Goal: Task Accomplishment & Management: Use online tool/utility

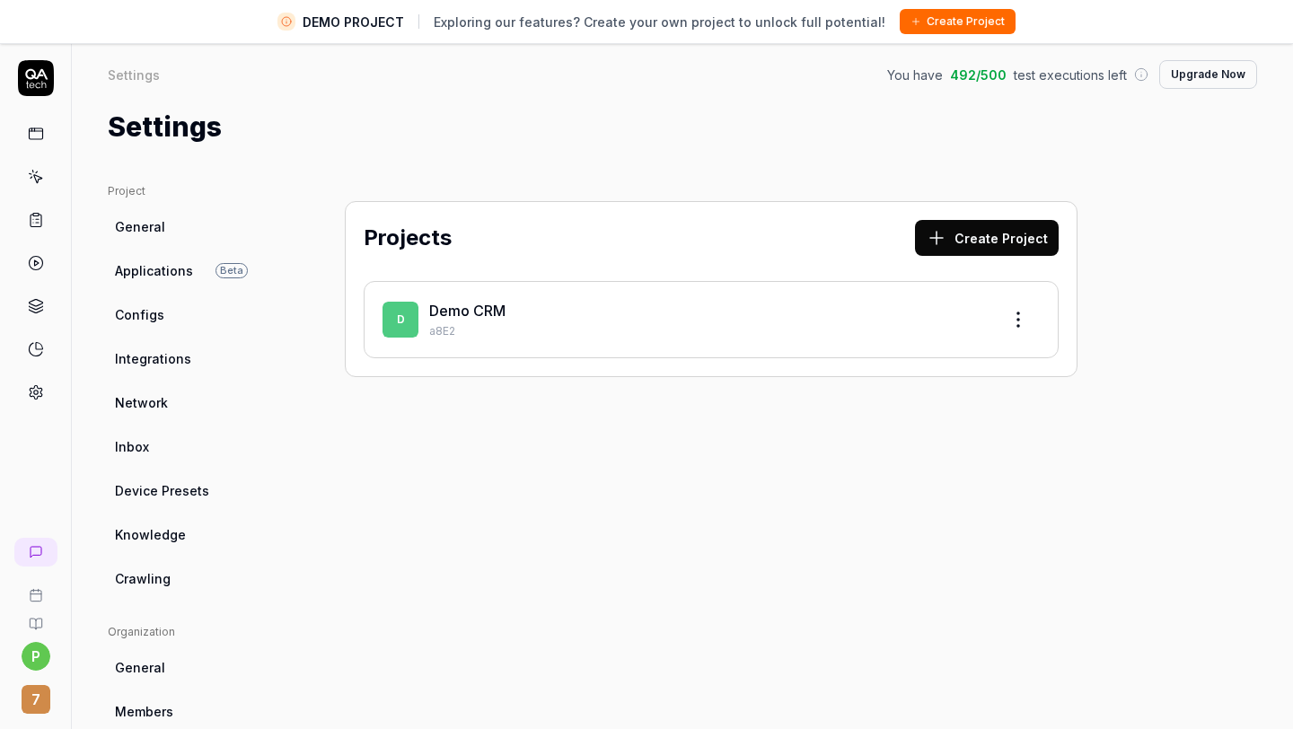
click at [409, 320] on span "D" at bounding box center [401, 320] width 36 height 36
click at [444, 311] on link "Demo CRM" at bounding box center [467, 311] width 76 height 18
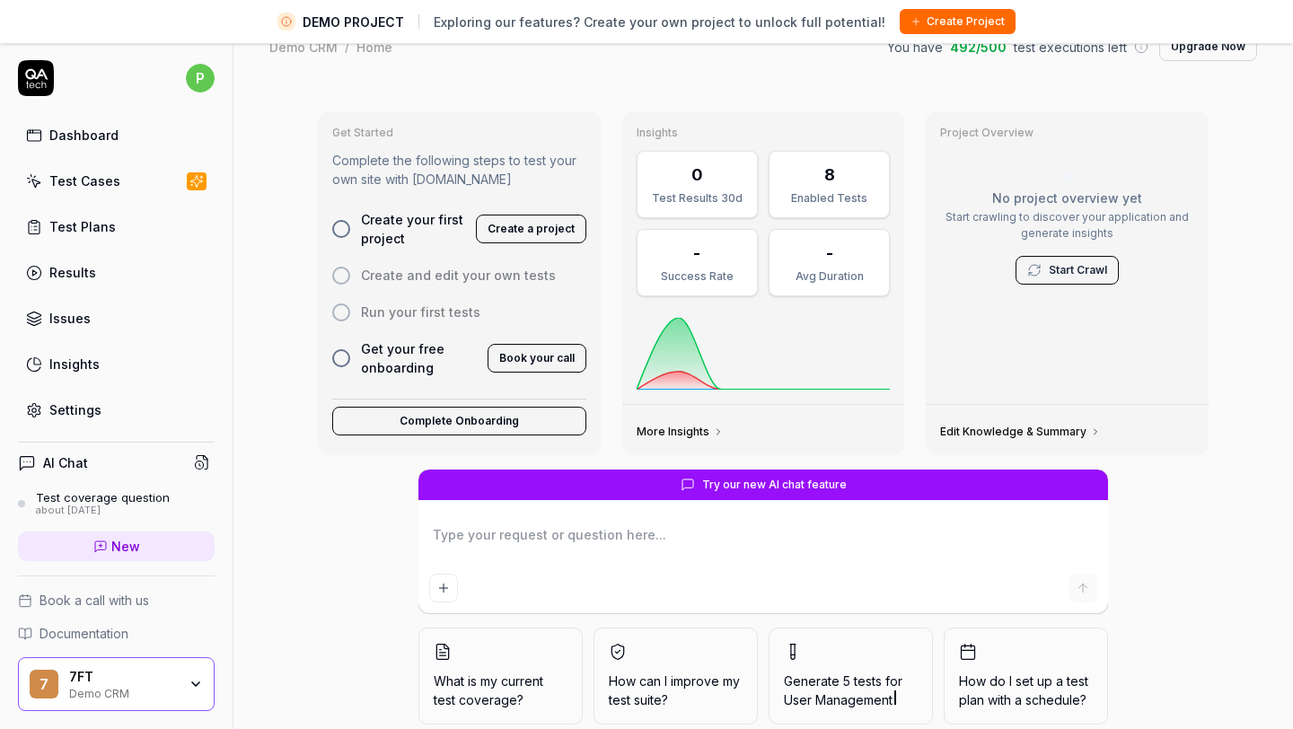
scroll to position [55, 0]
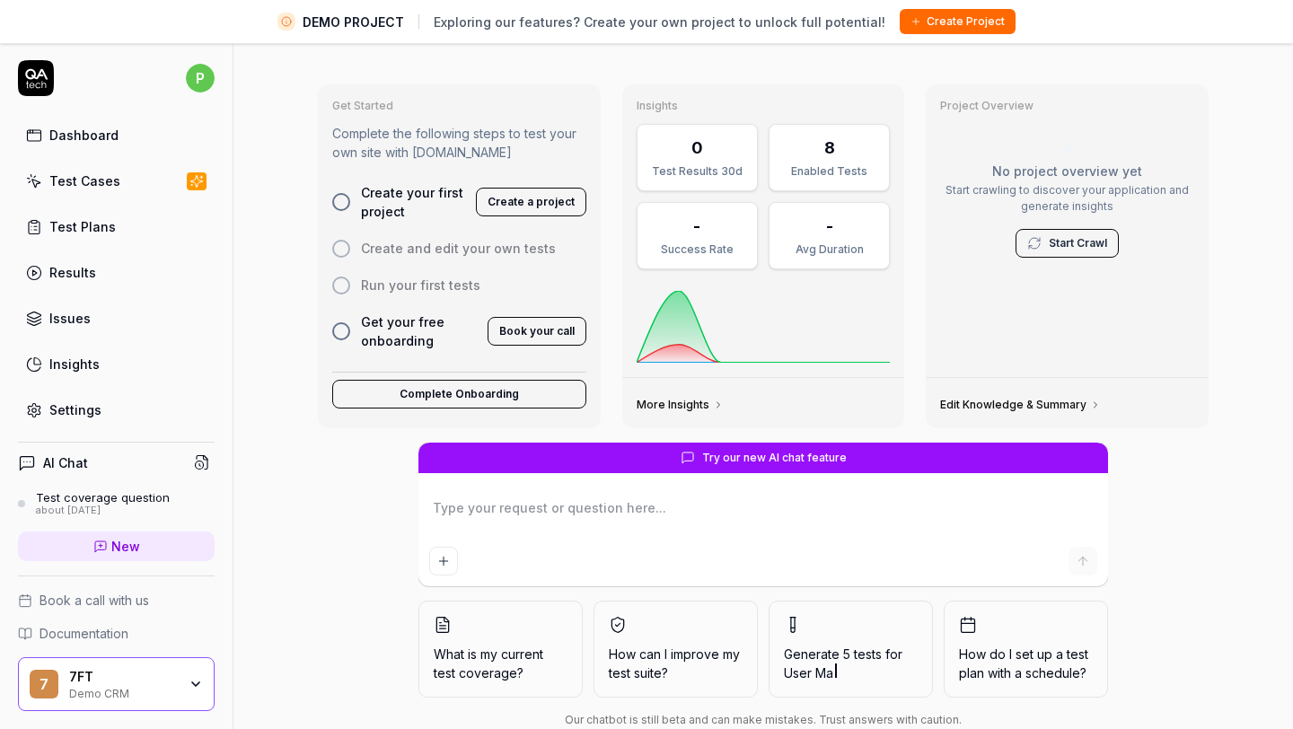
click at [80, 180] on div "Test Cases" at bounding box center [84, 180] width 71 height 19
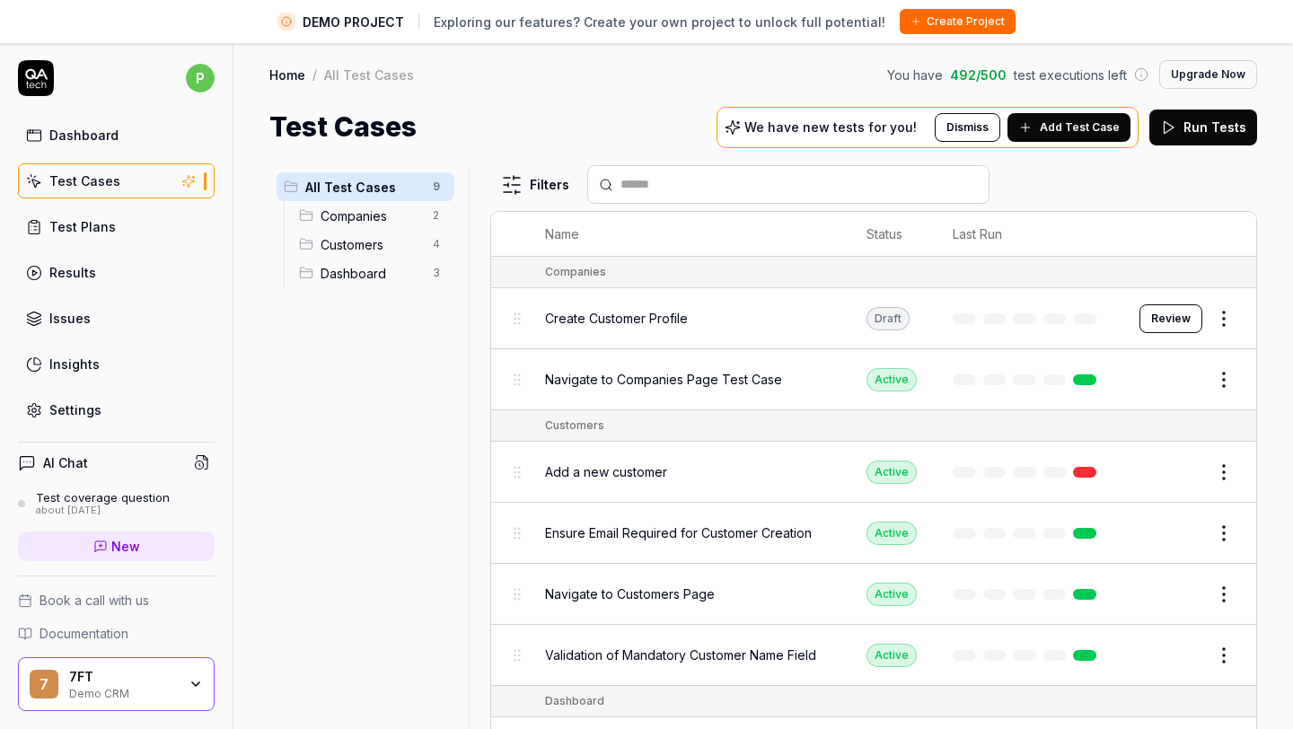
click at [1180, 382] on button "Edit" at bounding box center [1180, 379] width 43 height 29
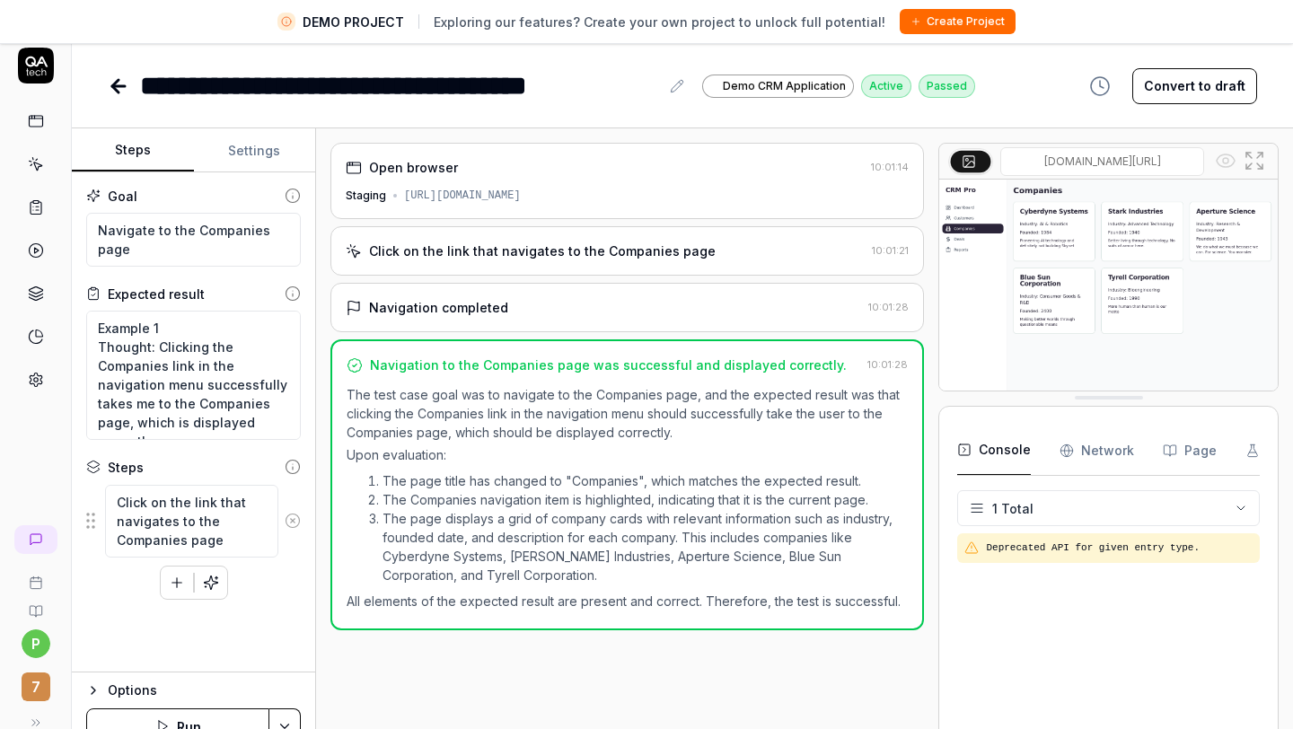
scroll to position [11, 0]
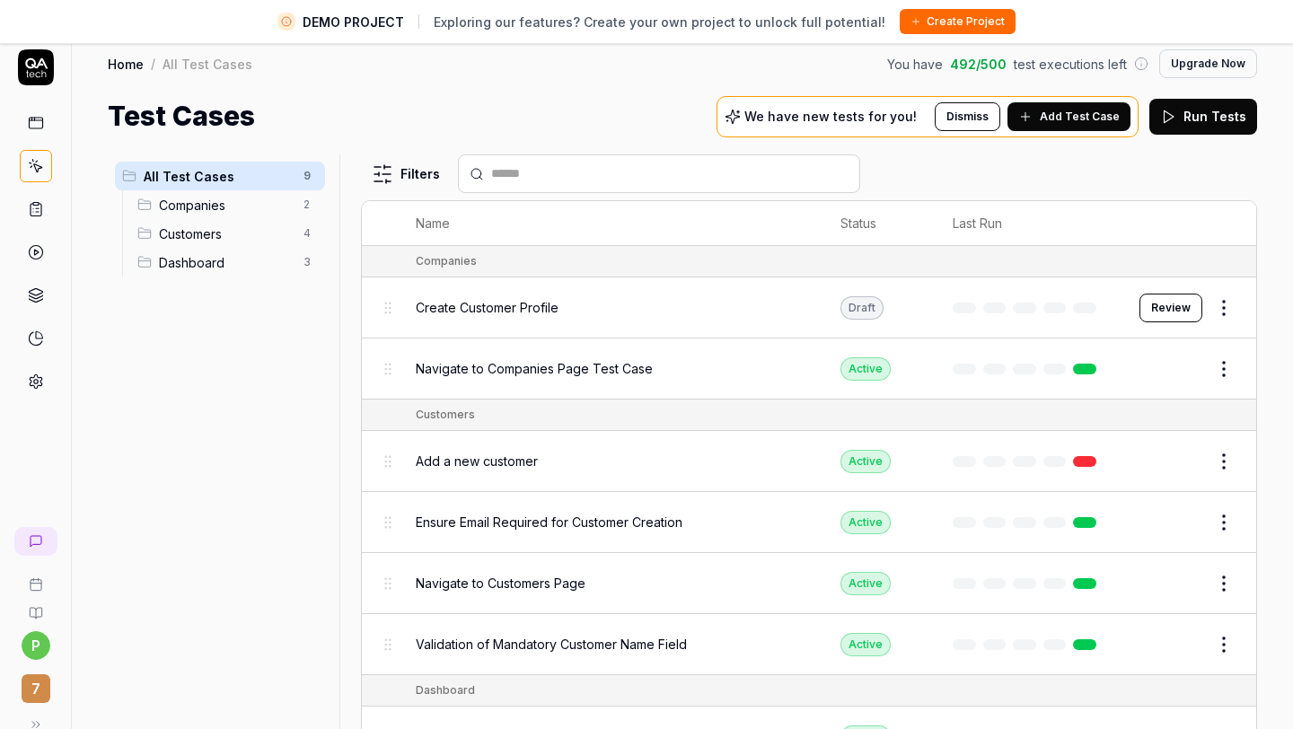
click at [1170, 451] on button "Edit" at bounding box center [1180, 461] width 43 height 29
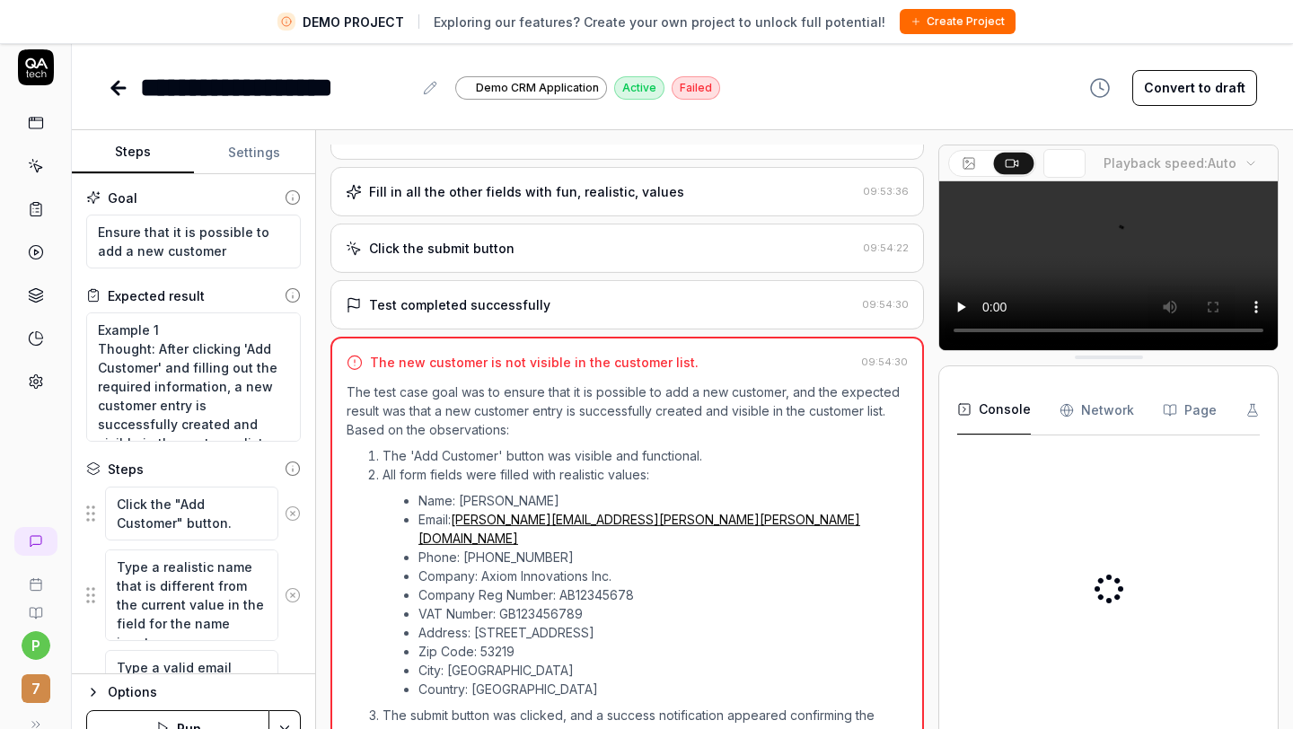
scroll to position [519, 0]
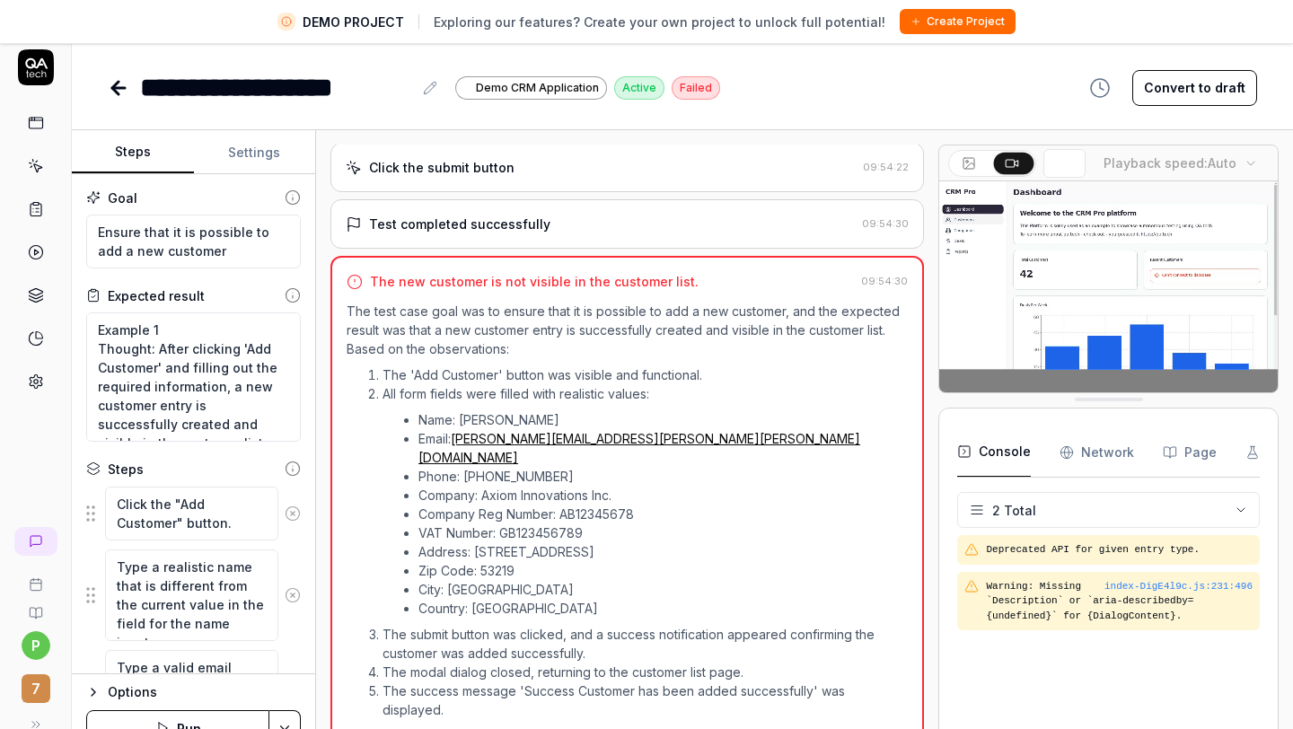
type textarea "*"
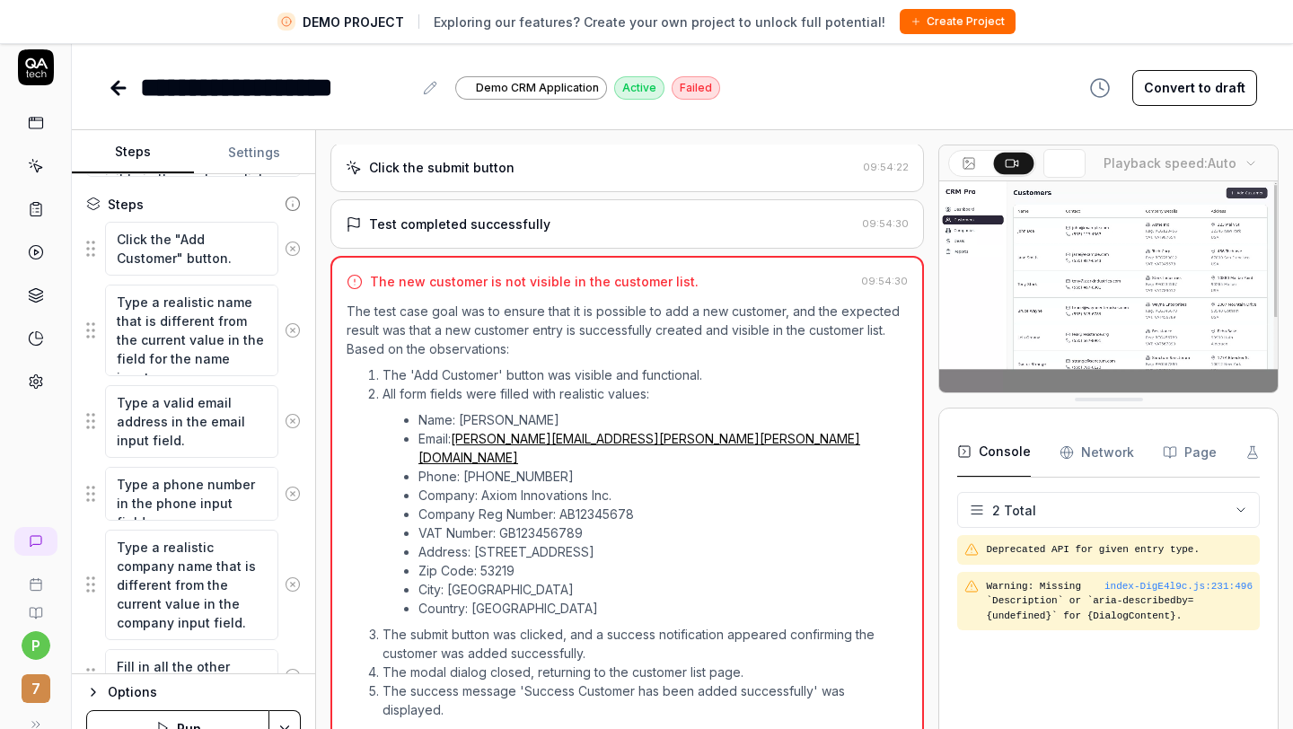
scroll to position [266, 0]
